Goal: Task Accomplishment & Management: Complete application form

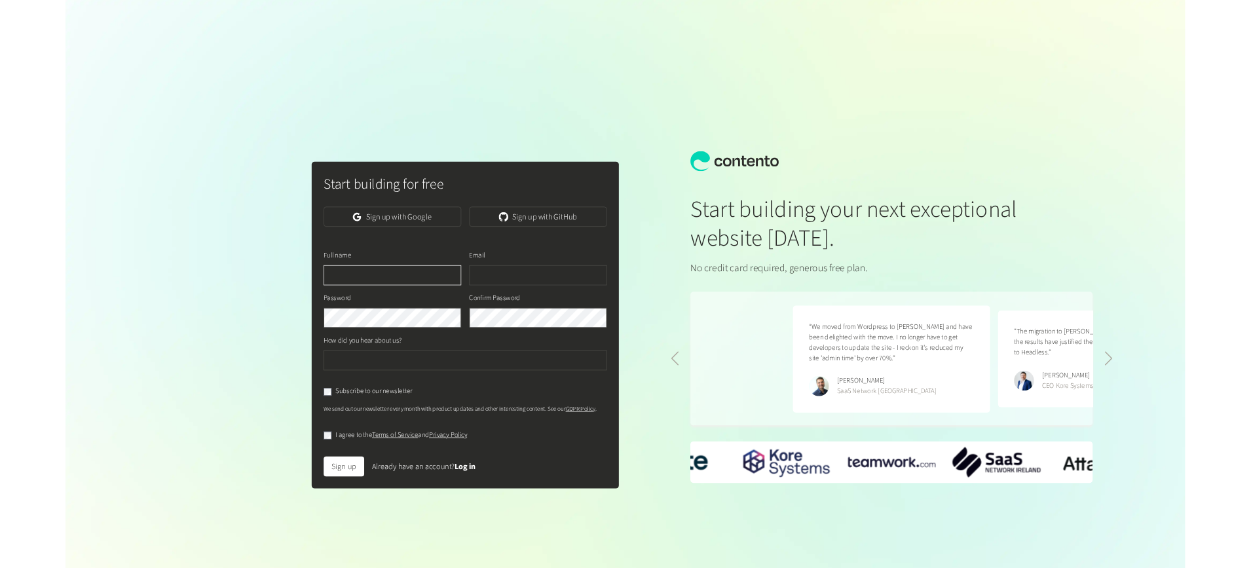
scroll to position [0, 537]
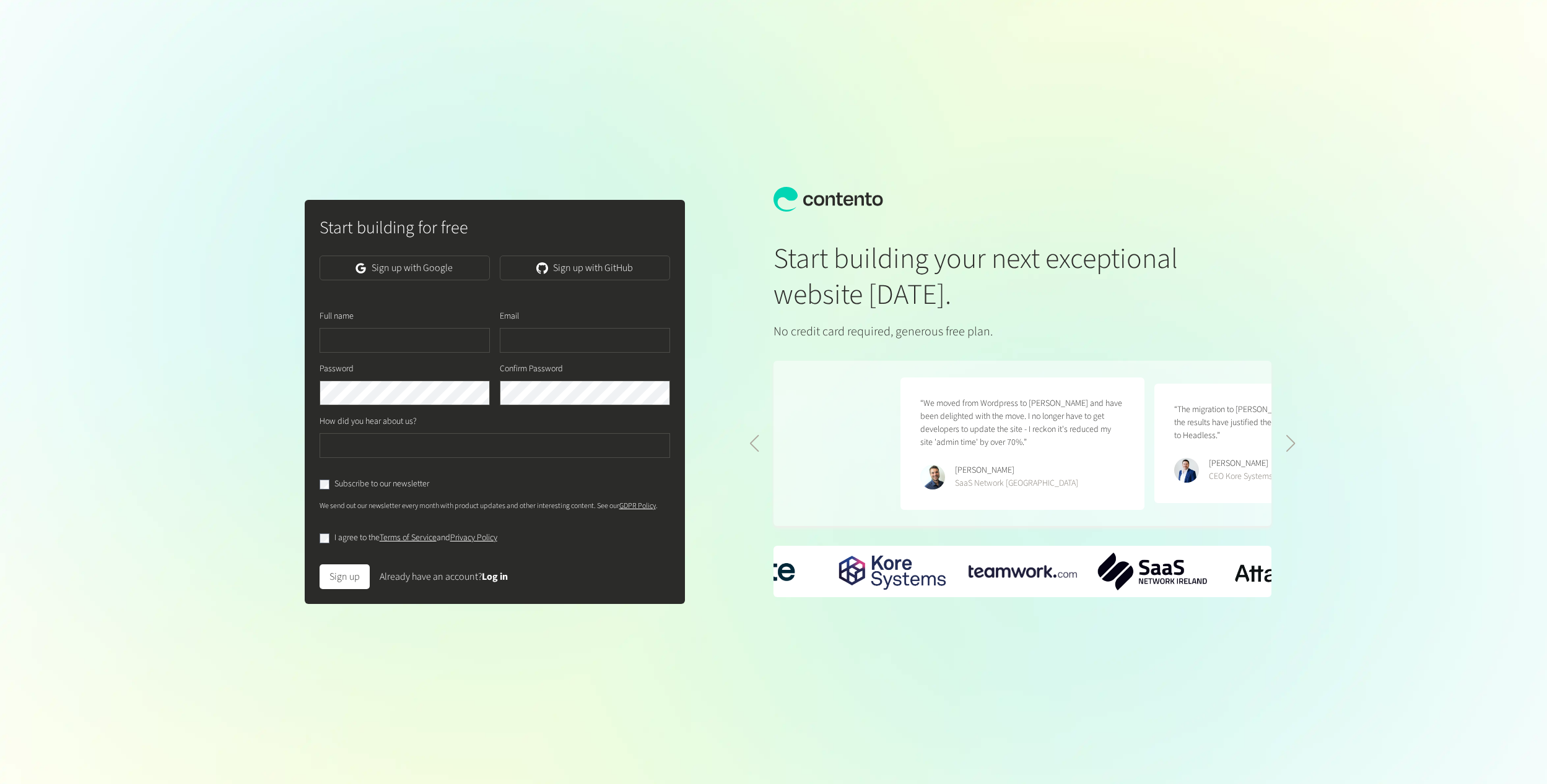
scroll to position [0, 507]
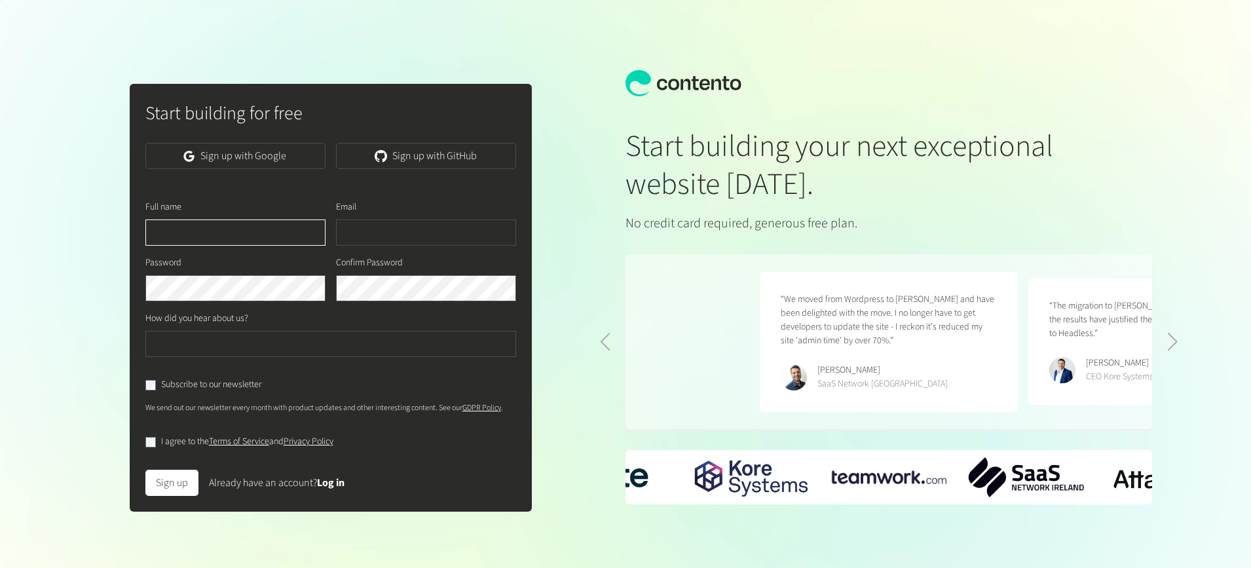
scroll to position [0, 537]
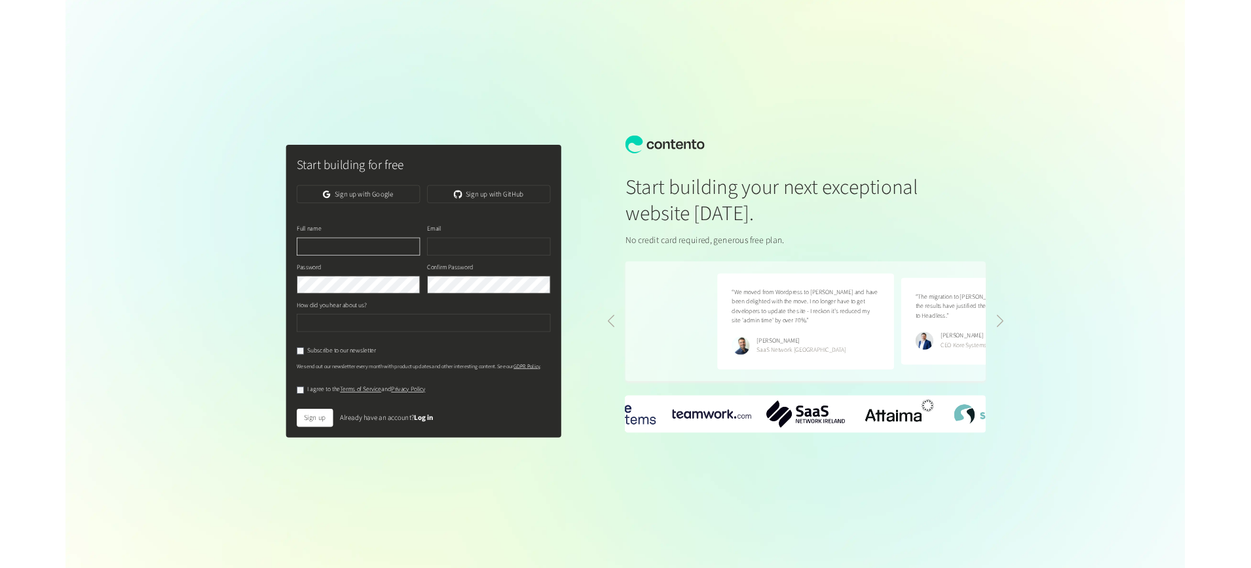
scroll to position [0, 537]
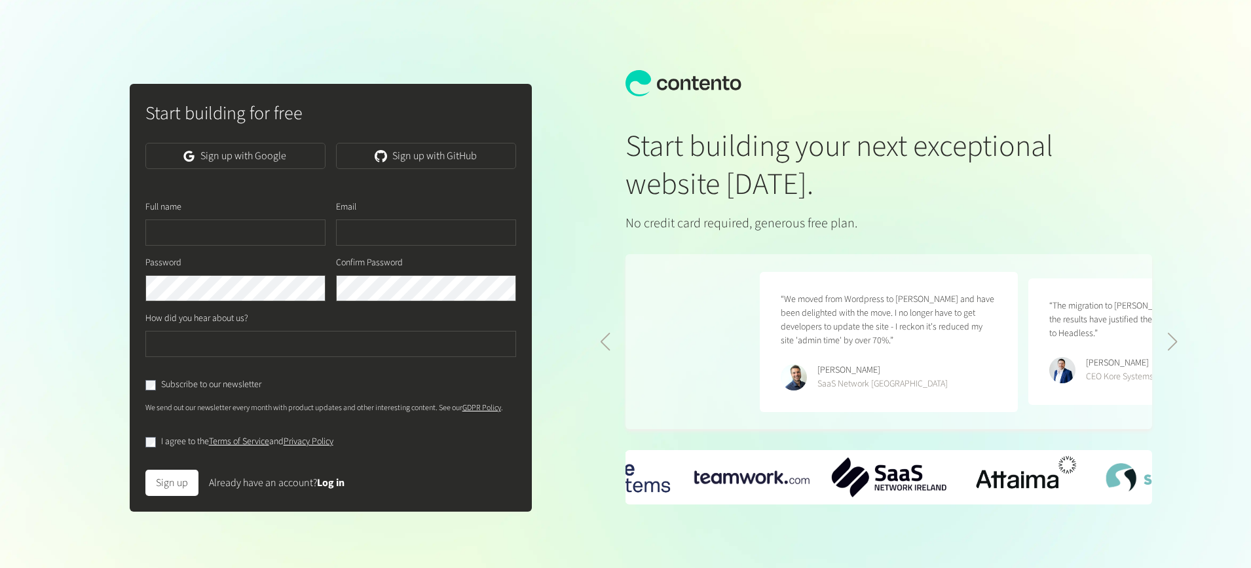
scroll to position [0, 537]
